Goal: Check status: Check status

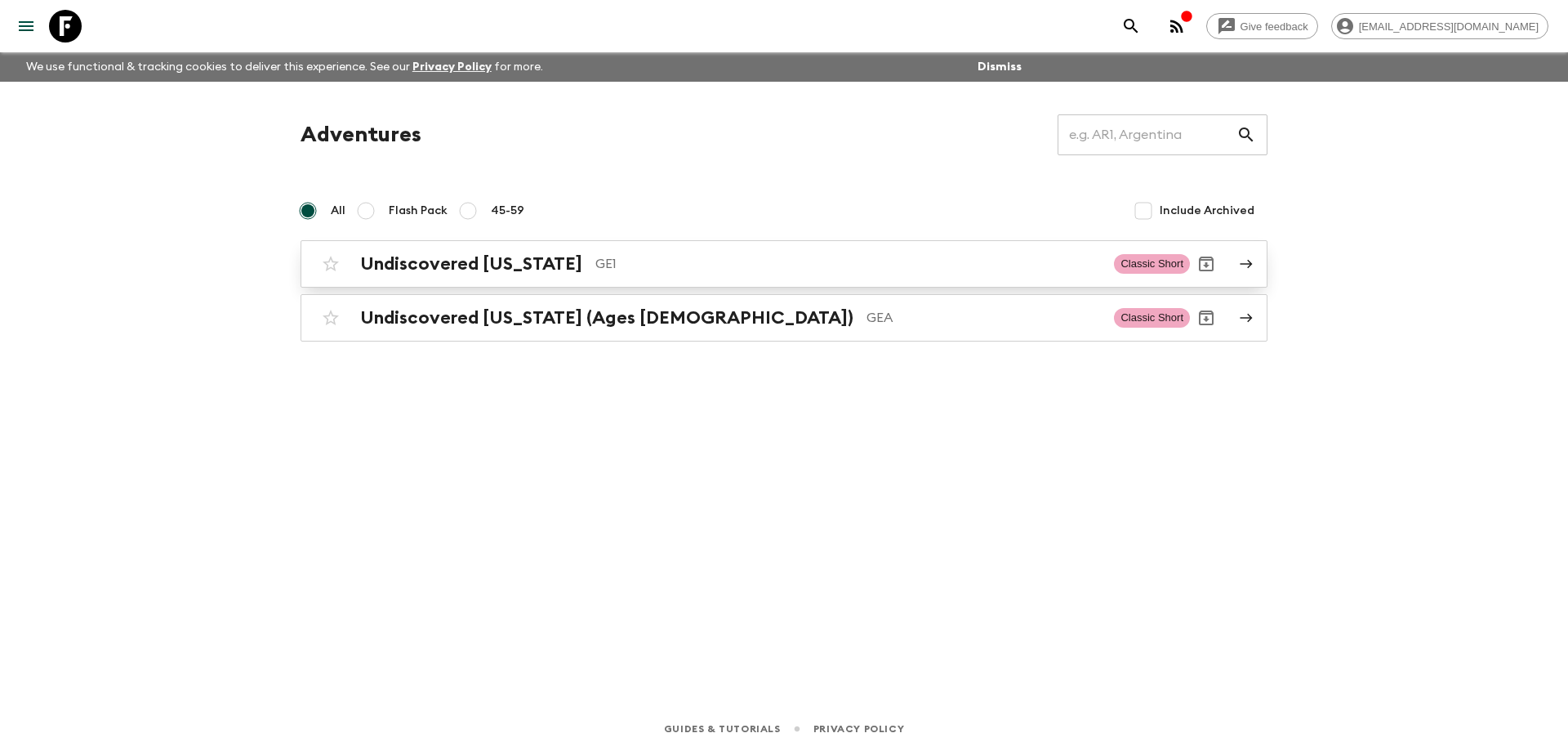
click at [480, 257] on h2 "Undiscovered [US_STATE]" at bounding box center [471, 264] width 222 height 21
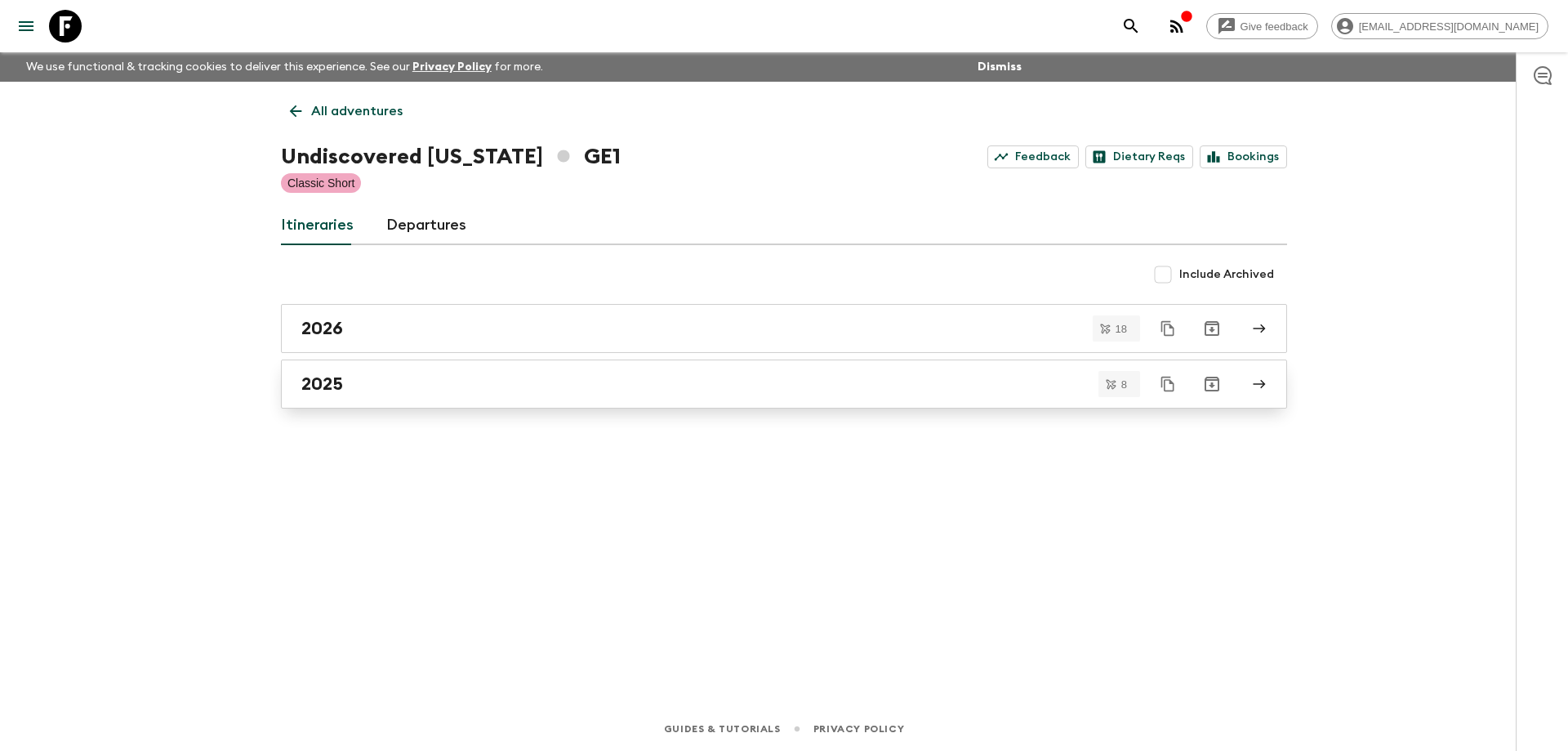
click at [362, 395] on link "2025" at bounding box center [784, 383] width 1006 height 49
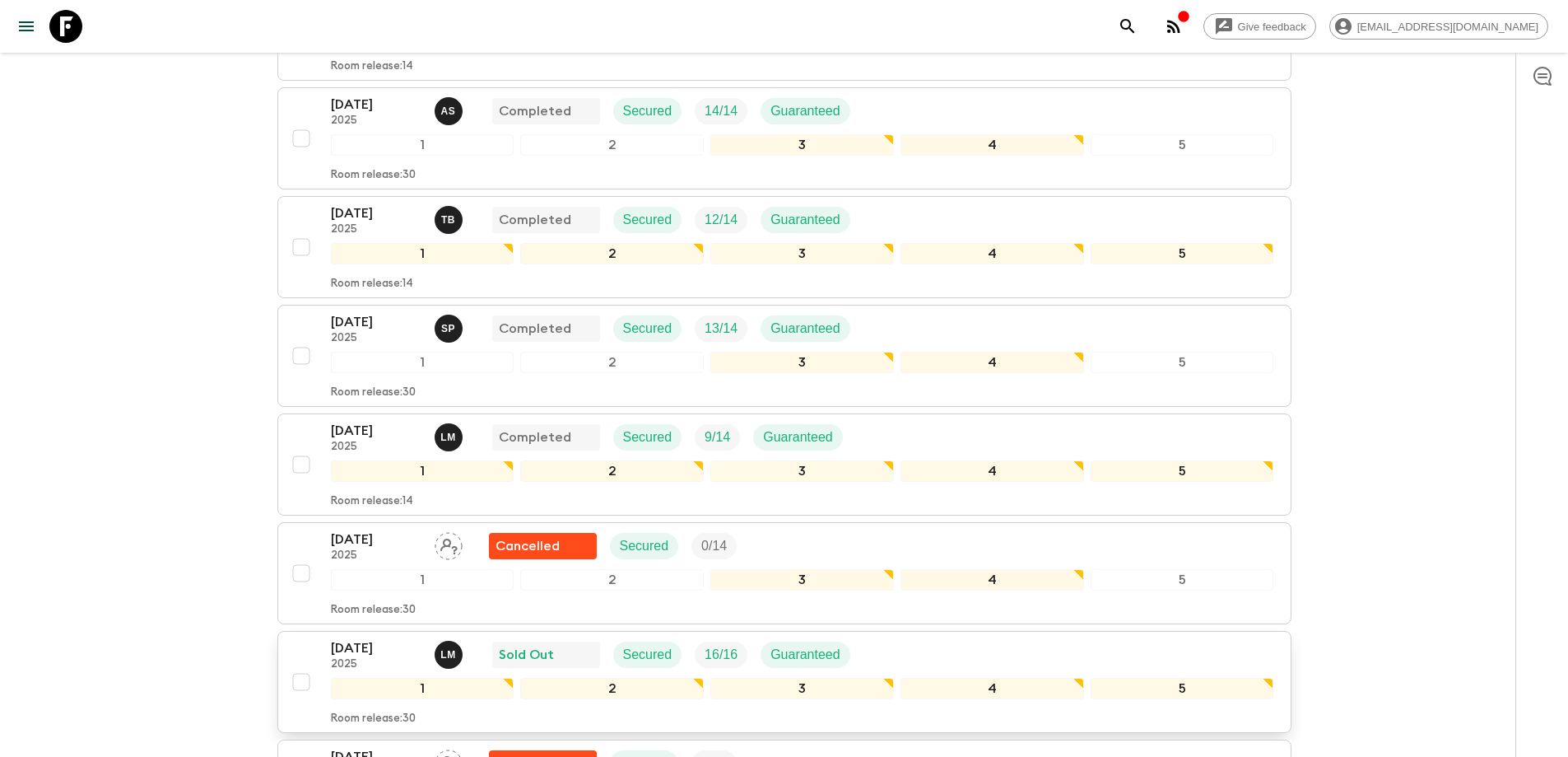
scroll to position [606, 0]
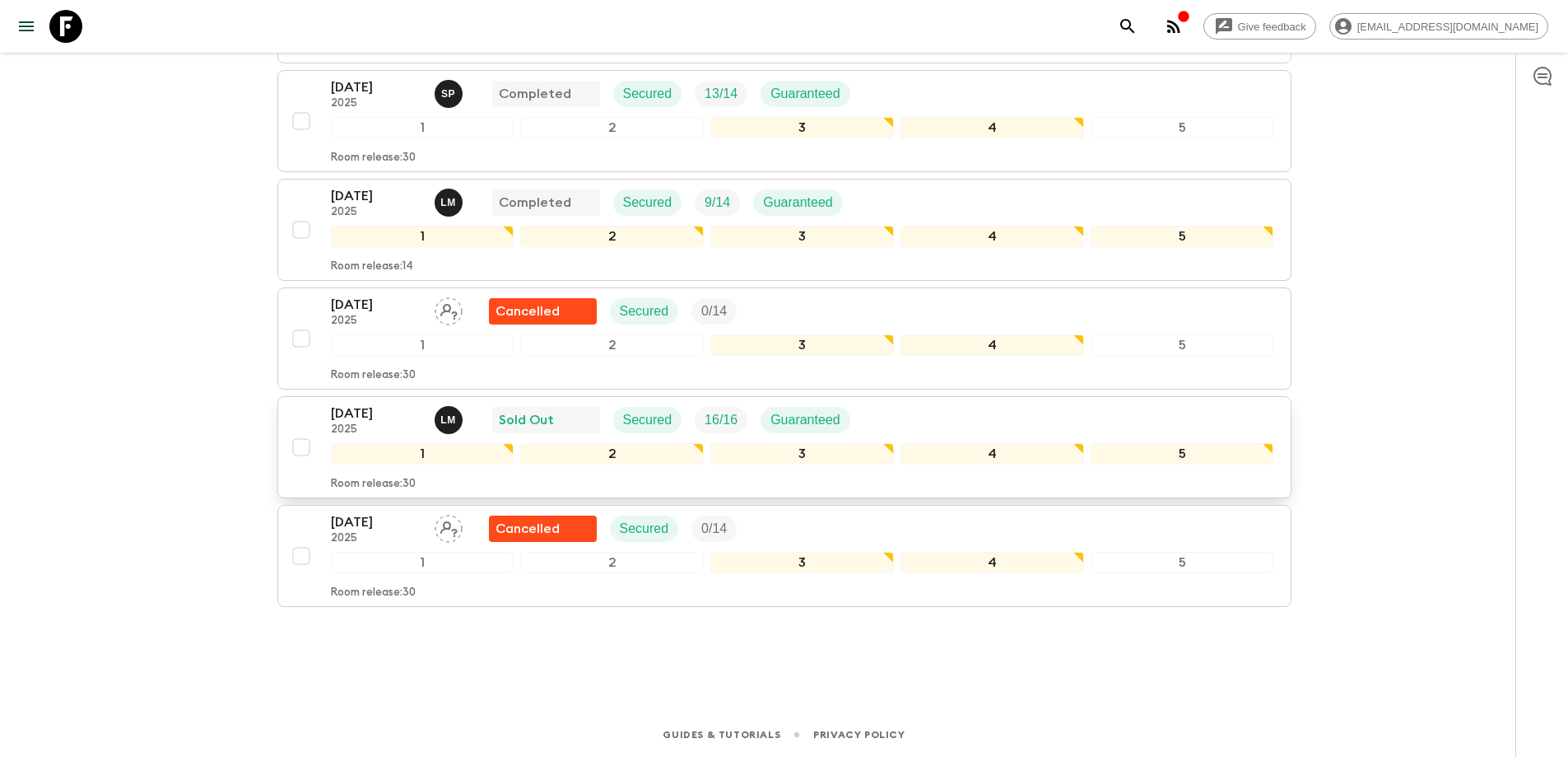
click at [356, 419] on p "[DATE]" at bounding box center [375, 413] width 91 height 20
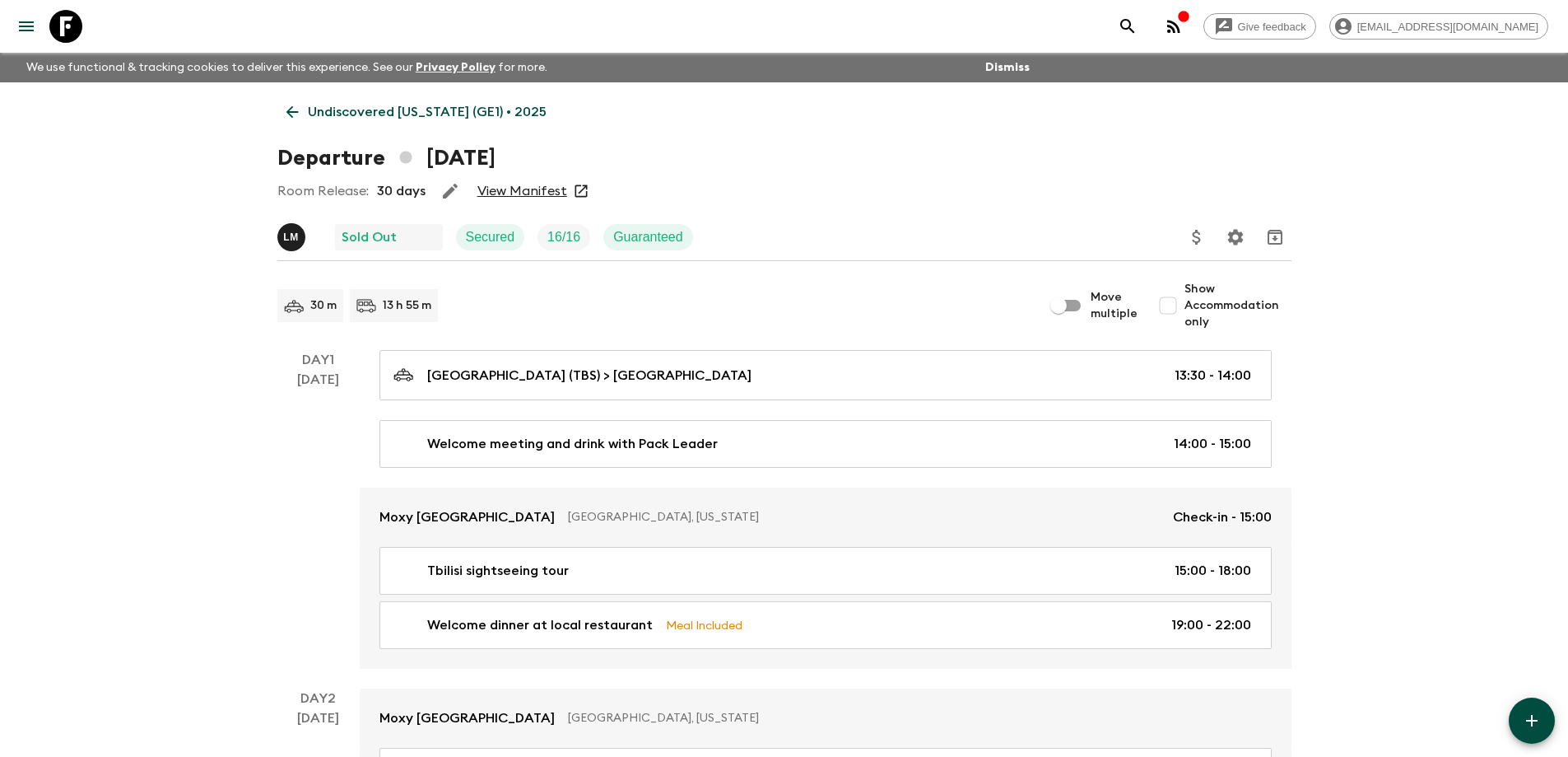
click at [529, 190] on link "View Manifest" at bounding box center [522, 191] width 90 height 17
